Goal: Find specific page/section: Find specific page/section

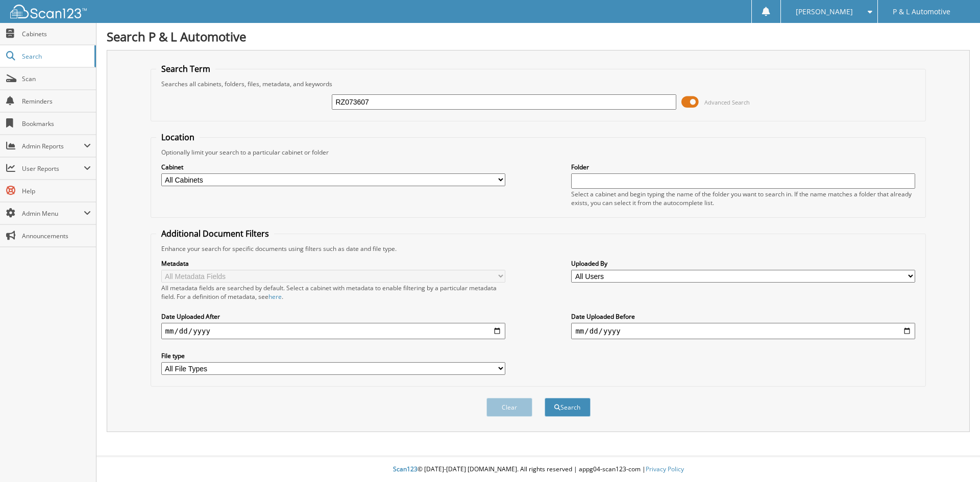
type input "RZ073607"
click at [545, 398] on button "Search" at bounding box center [568, 407] width 46 height 19
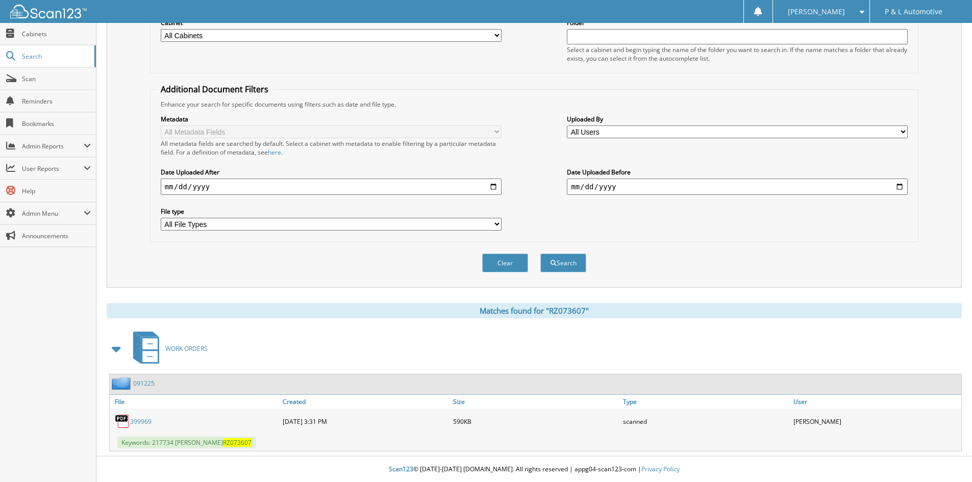
click at [142, 423] on link "399969" at bounding box center [140, 422] width 21 height 9
